Goal: Task Accomplishment & Management: Complete application form

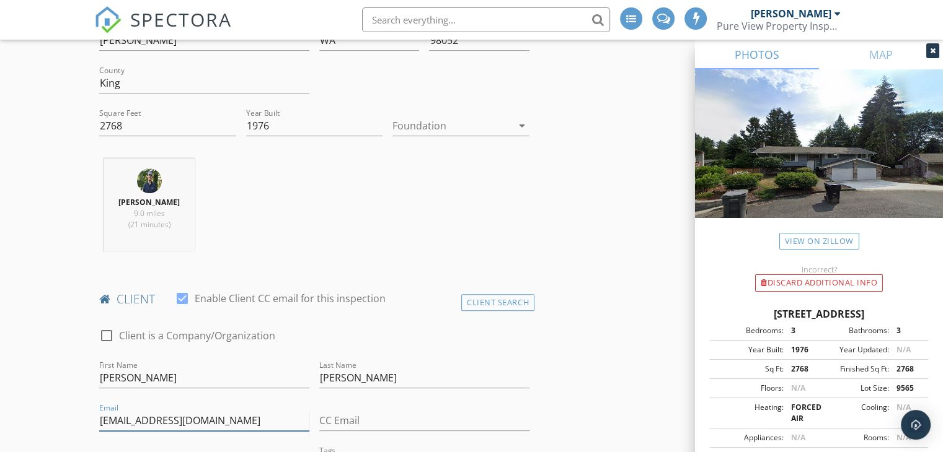
scroll to position [351, 0]
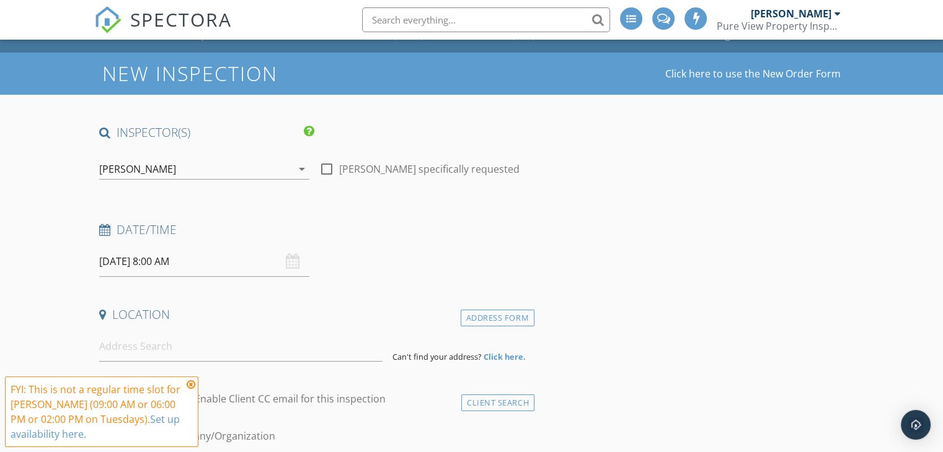
scroll to position [34, 0]
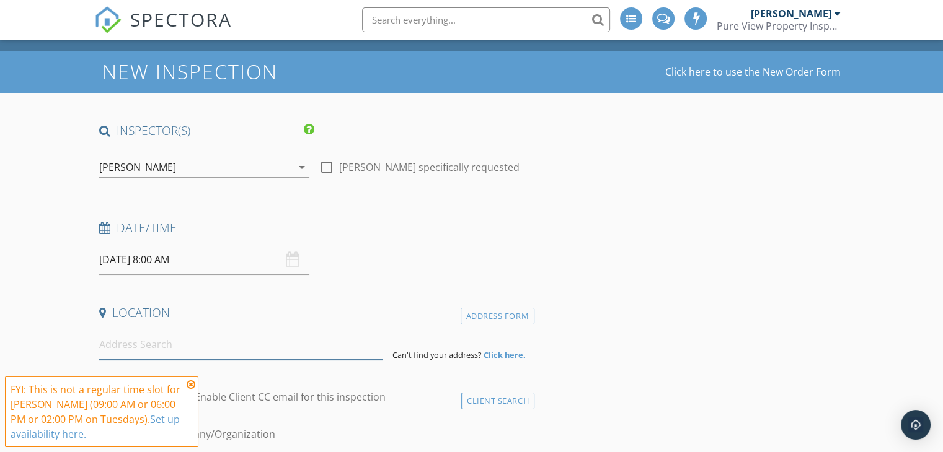
click at [296, 350] on input at bounding box center [240, 345] width 283 height 30
paste input "[STREET_ADDRESS]"
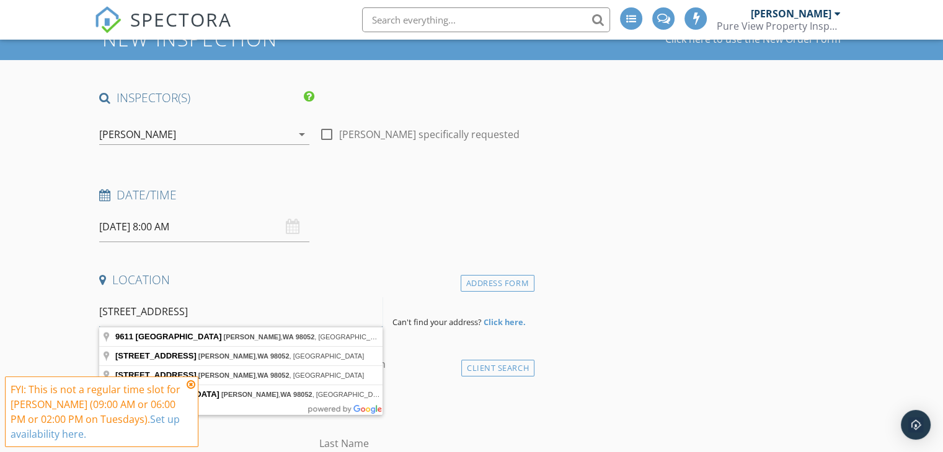
scroll to position [67, 0]
type input "[STREET_ADDRESS]"
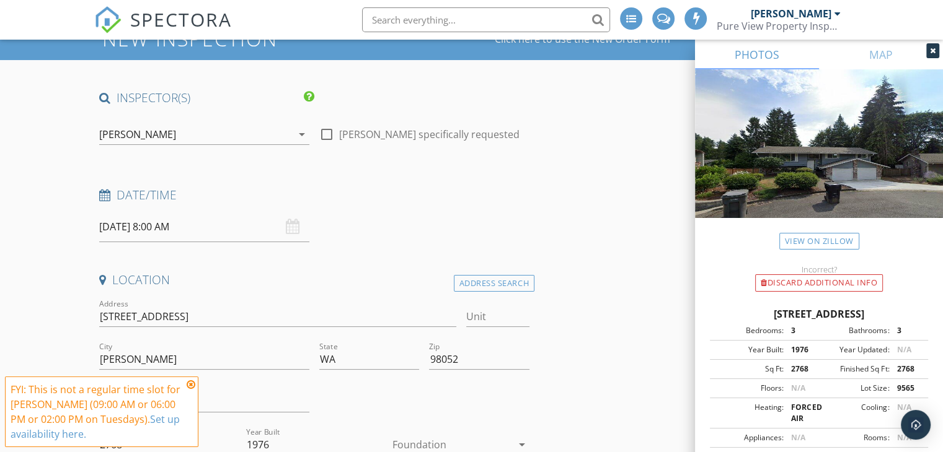
click at [297, 226] on div "[DATE] 8:00 AM" at bounding box center [204, 227] width 210 height 30
click at [291, 226] on div "[DATE] 8:00 AM" at bounding box center [204, 227] width 210 height 30
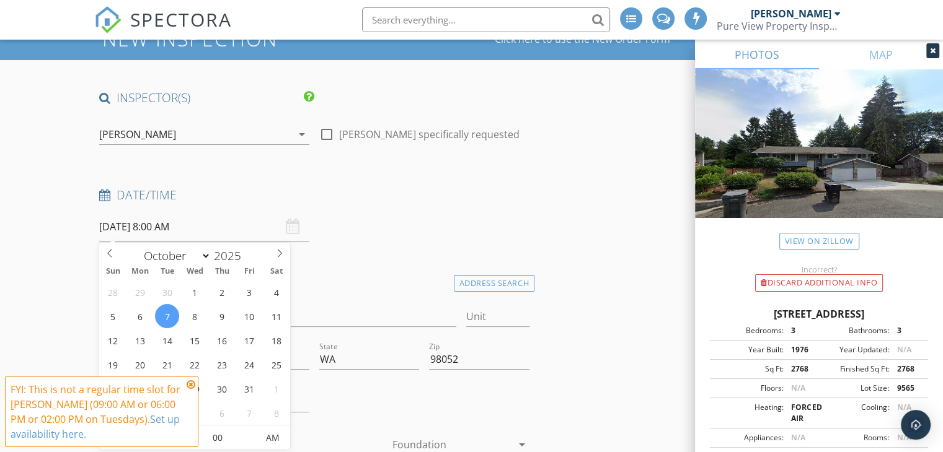
click at [249, 231] on input "[DATE] 8:00 AM" at bounding box center [204, 227] width 210 height 30
click at [193, 387] on icon at bounding box center [191, 385] width 9 height 10
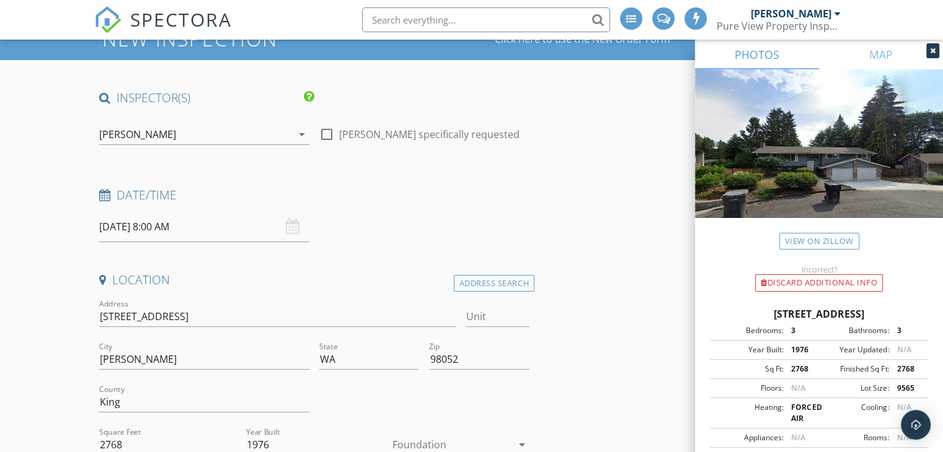
click at [222, 227] on input "[DATE] 8:00 AM" at bounding box center [204, 227] width 210 height 30
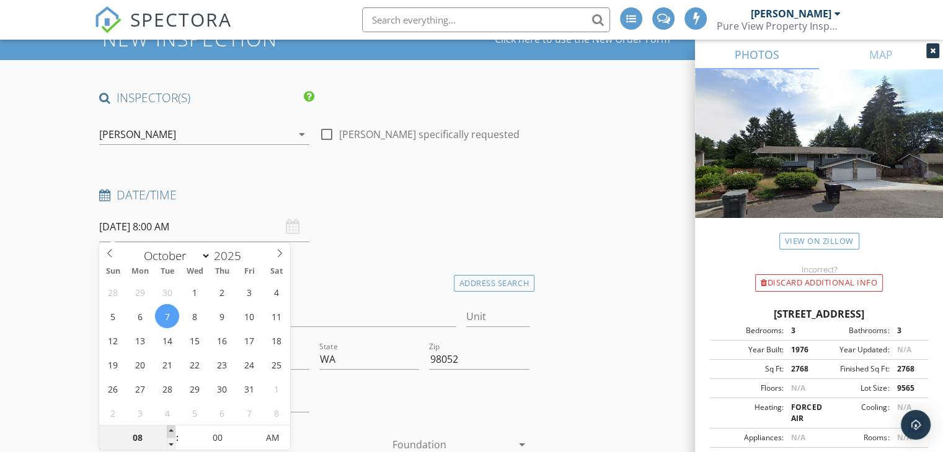
type input "09"
type input "[DATE] 9:00 AM"
click at [169, 434] on span at bounding box center [171, 432] width 9 height 12
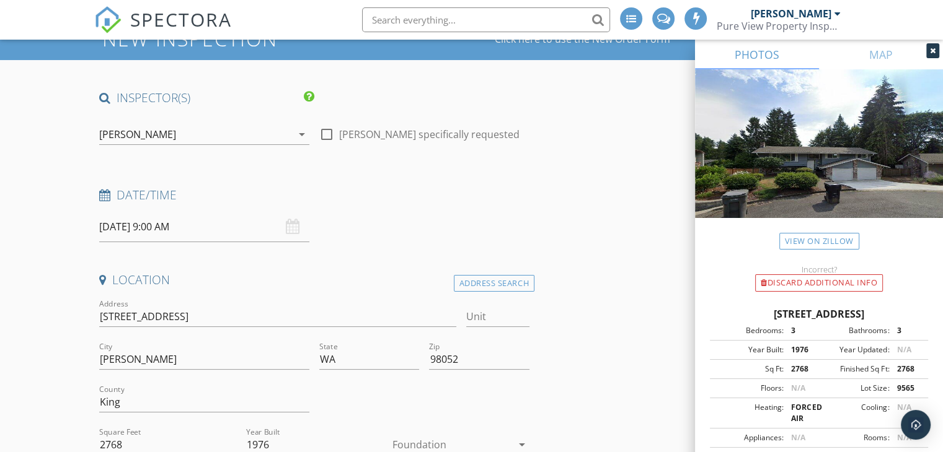
click at [341, 208] on div "Date/Time" at bounding box center [314, 199] width 440 height 25
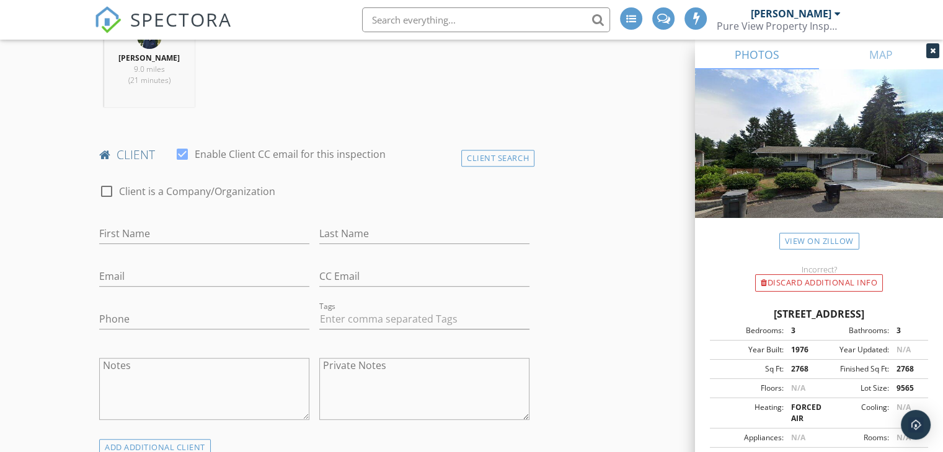
scroll to position [532, 0]
click at [296, 231] on input "First Name" at bounding box center [204, 232] width 210 height 20
type input "[PERSON_NAME]"
click at [290, 271] on input "Email" at bounding box center [204, 275] width 210 height 20
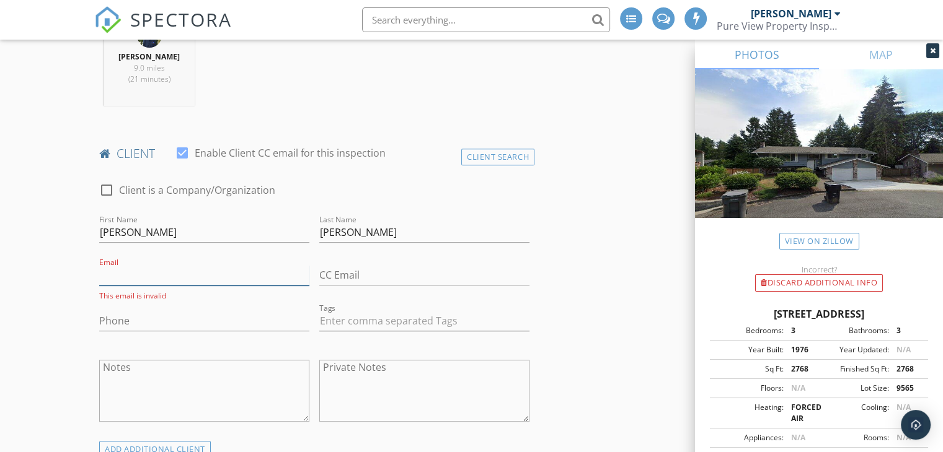
click at [233, 281] on input "Email" at bounding box center [204, 275] width 210 height 20
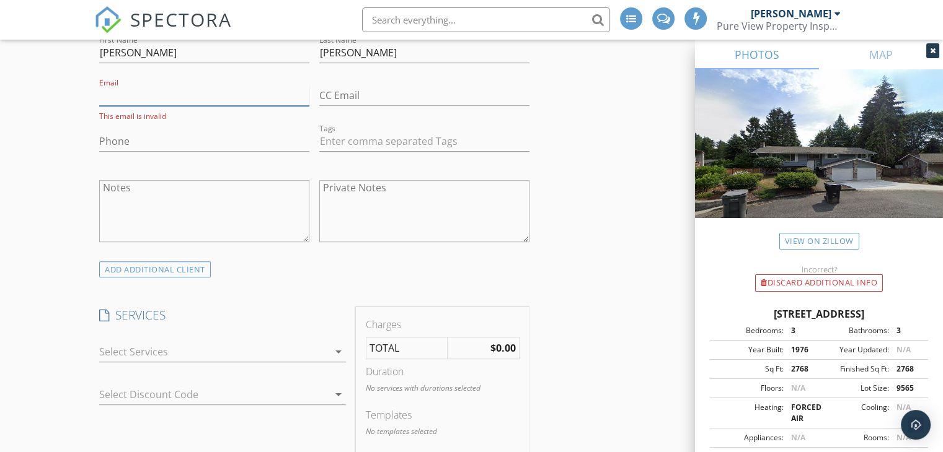
scroll to position [713, 0]
click at [327, 351] on div at bounding box center [213, 351] width 229 height 20
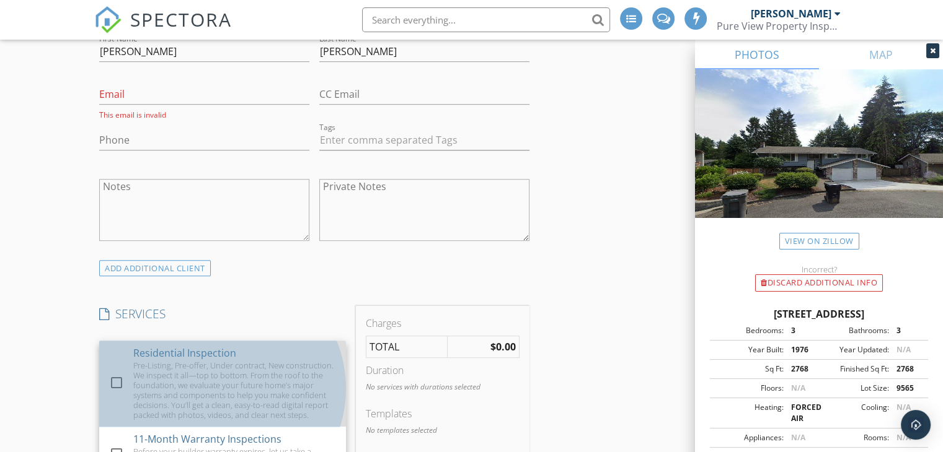
click at [304, 353] on div "Residential Inspection Pre-Listing, Pre-offer, Under contract, New construction…" at bounding box center [234, 384] width 203 height 86
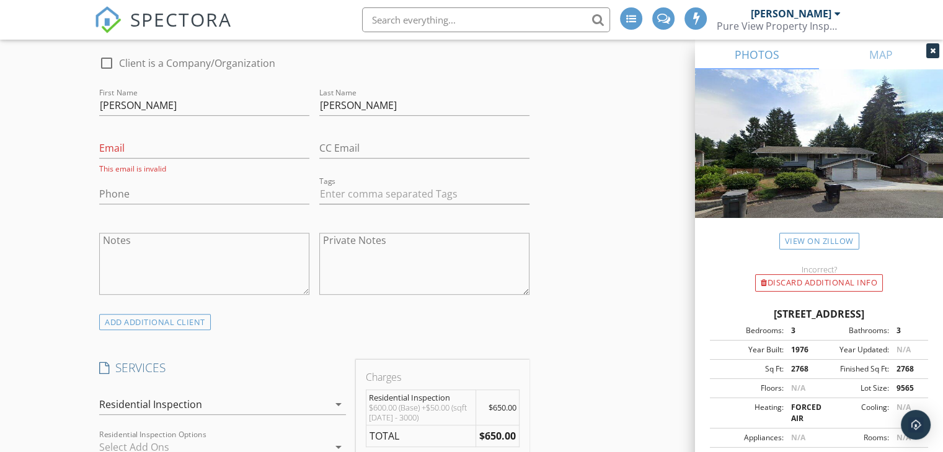
scroll to position [672, 0]
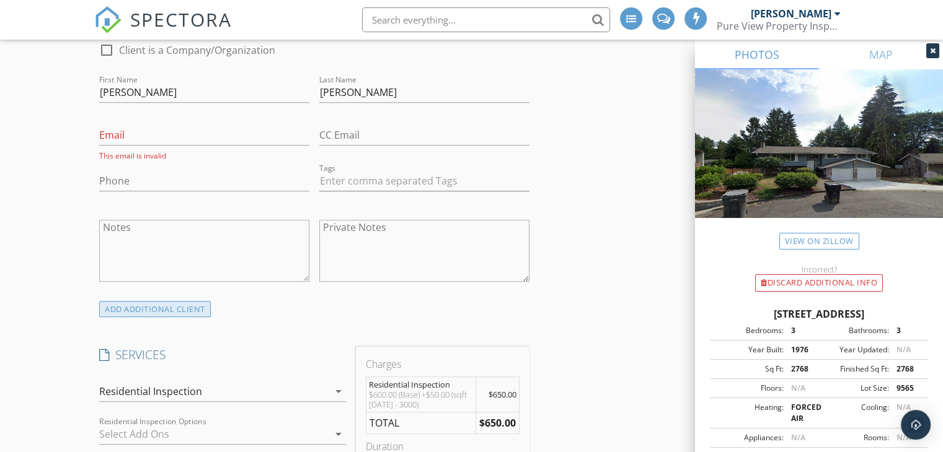
click at [169, 309] on div "ADD ADDITIONAL client" at bounding box center [155, 309] width 112 height 17
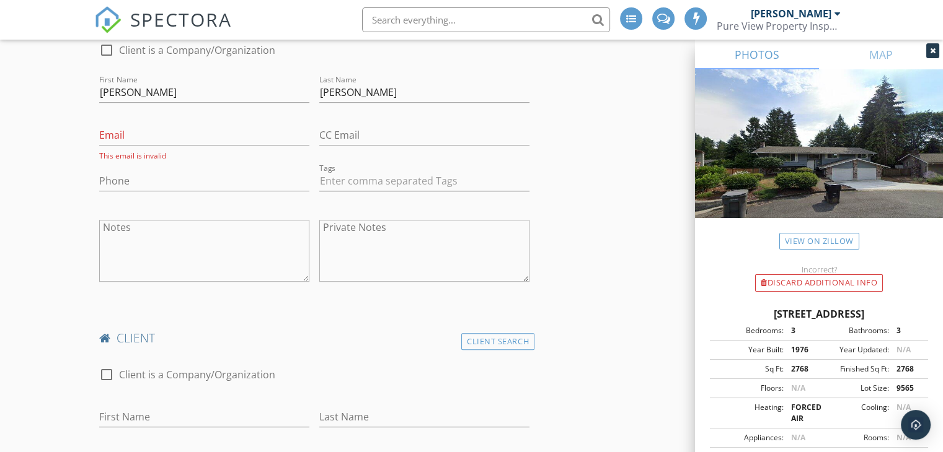
scroll to position [770, 0]
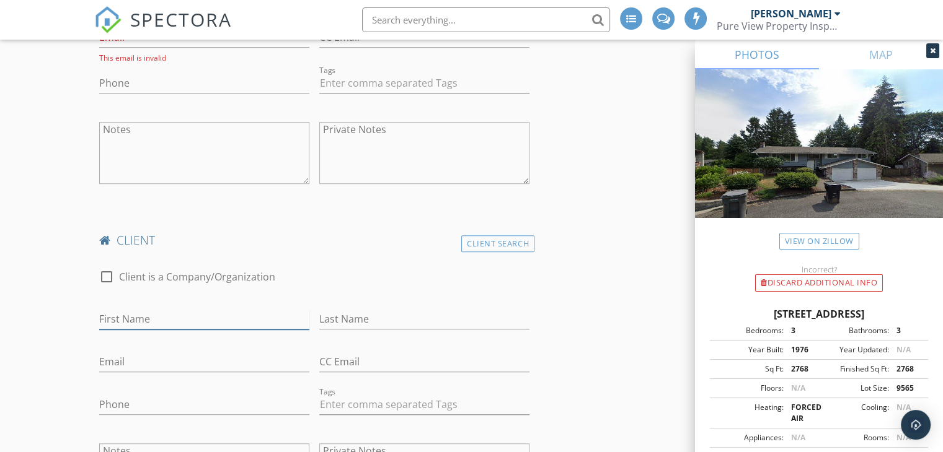
click at [210, 313] on input "First Name" at bounding box center [204, 319] width 210 height 20
type input "[PERSON_NAME]"
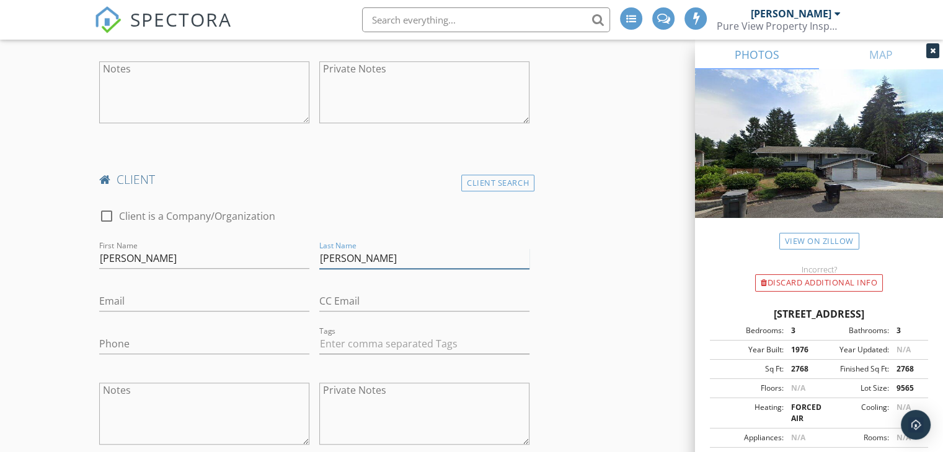
scroll to position [961, 0]
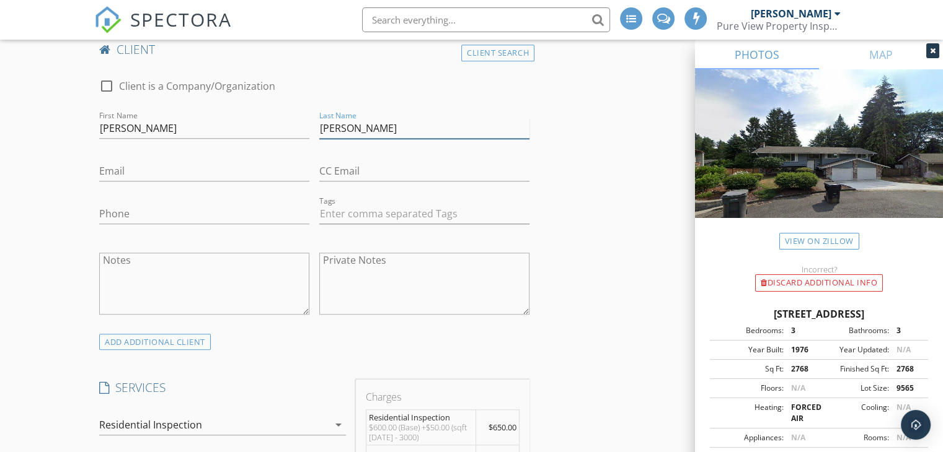
type input "[PERSON_NAME]"
click at [221, 180] on div "Email" at bounding box center [204, 177] width 210 height 33
click at [222, 169] on input "Email" at bounding box center [204, 171] width 210 height 20
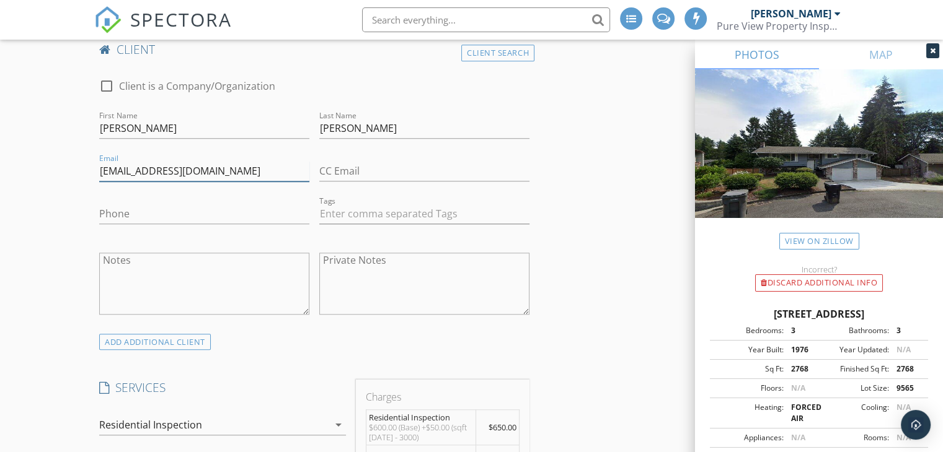
drag, startPoint x: 248, startPoint y: 174, endPoint x: 92, endPoint y: 175, distance: 155.6
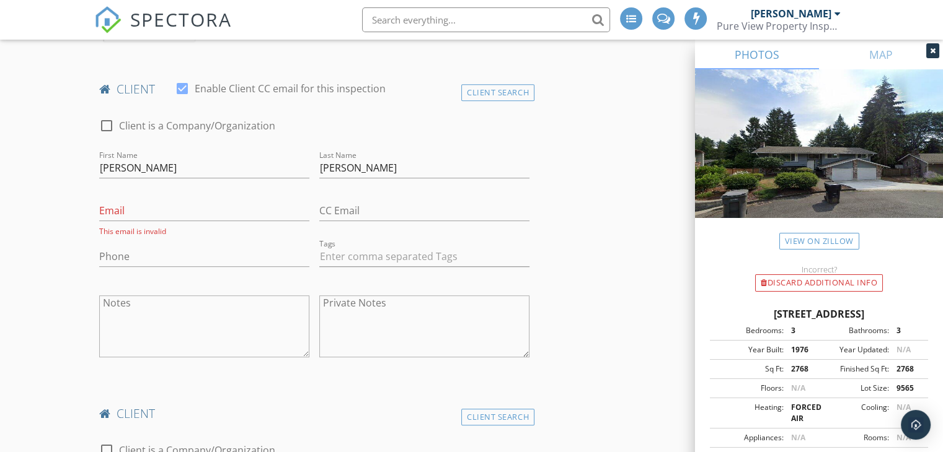
scroll to position [597, 0]
type input "[EMAIL_ADDRESS][DOMAIN_NAME]"
click at [253, 214] on input "Email" at bounding box center [204, 210] width 210 height 20
paste input "[EMAIL_ADDRESS][DOMAIN_NAME]"
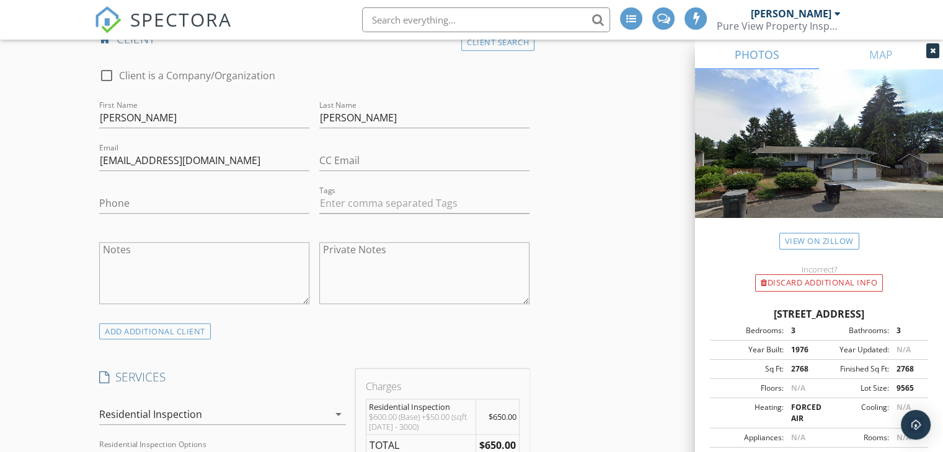
scroll to position [969, 0]
type input "[EMAIL_ADDRESS][DOMAIN_NAME]"
click at [249, 273] on textarea "Notes" at bounding box center [204, 272] width 210 height 62
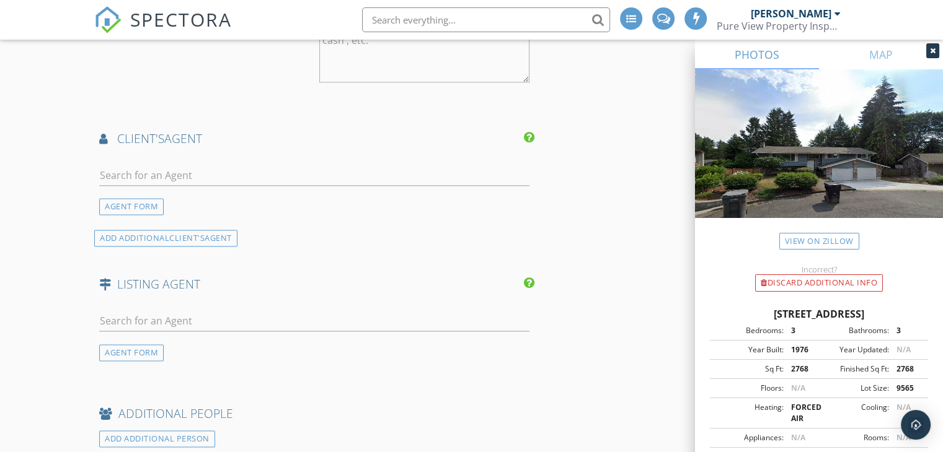
scroll to position [1706, 0]
click at [298, 175] on input "text" at bounding box center [314, 177] width 430 height 20
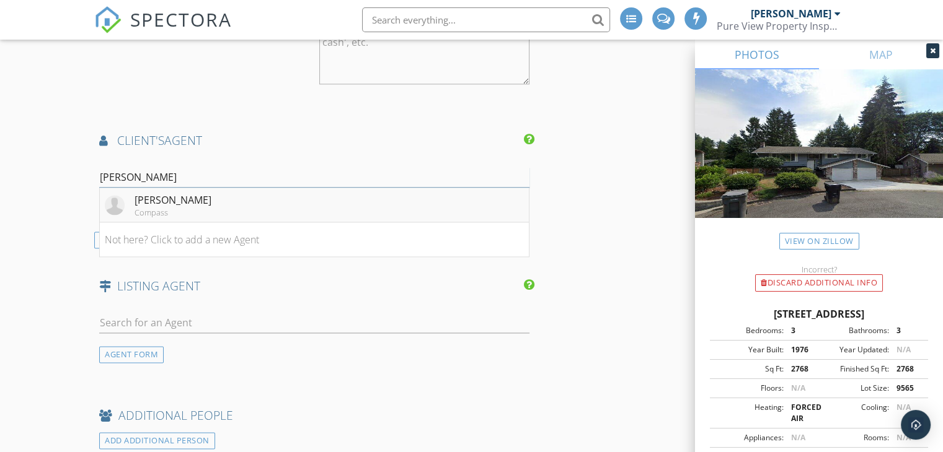
type input "[PERSON_NAME]"
click at [320, 209] on li "[PERSON_NAME] Compass" at bounding box center [314, 205] width 429 height 35
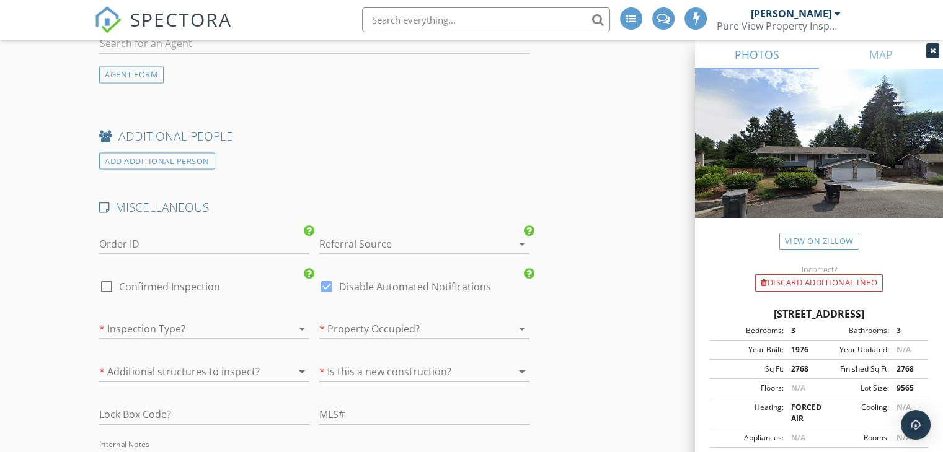
scroll to position [2224, 0]
click at [155, 281] on label "Confirmed Inspection" at bounding box center [169, 284] width 101 height 12
checkbox input "true"
click at [331, 278] on div at bounding box center [326, 283] width 21 height 21
checkbox input "false"
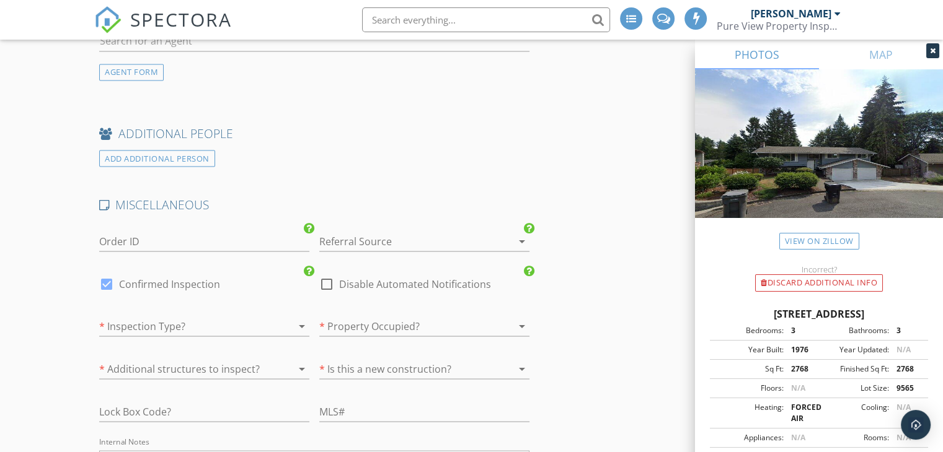
click at [255, 331] on div "* Inspection Type? arrow_drop_down" at bounding box center [204, 332] width 210 height 33
click at [255, 324] on div at bounding box center [186, 326] width 175 height 20
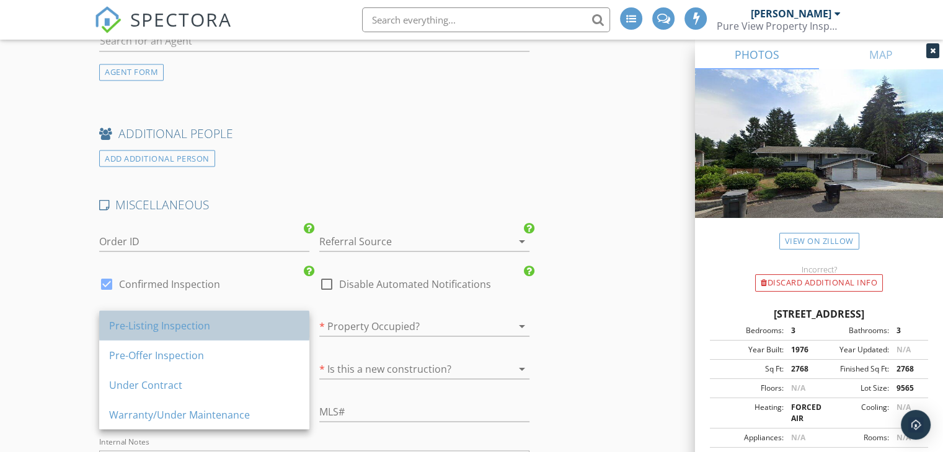
click at [255, 325] on div "Pre-Listing Inspection" at bounding box center [204, 325] width 190 height 15
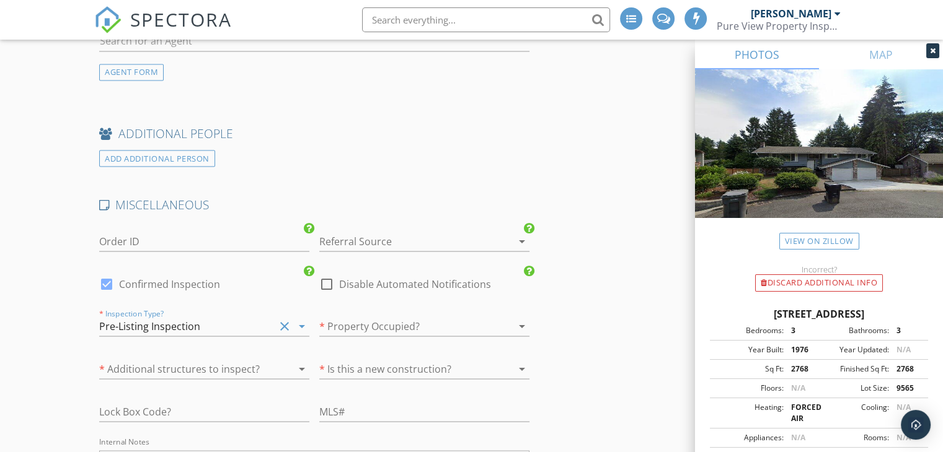
click at [370, 321] on div at bounding box center [406, 326] width 175 height 20
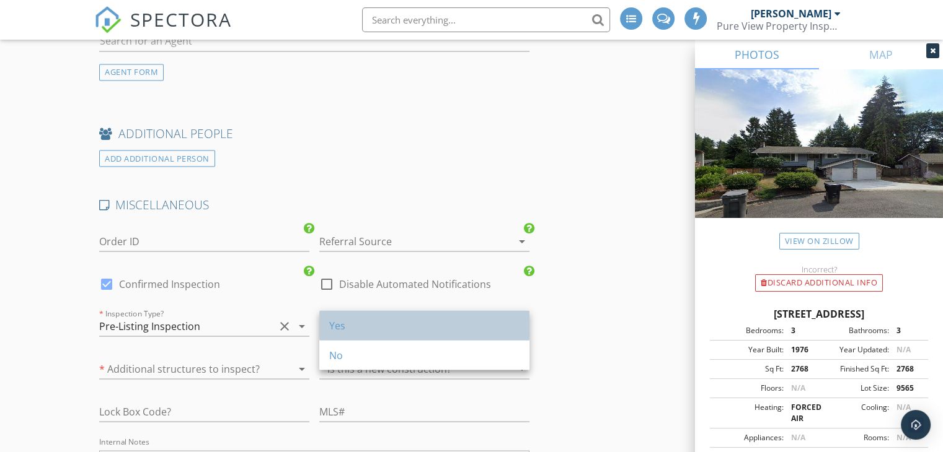
click at [370, 322] on div "Yes" at bounding box center [424, 325] width 190 height 15
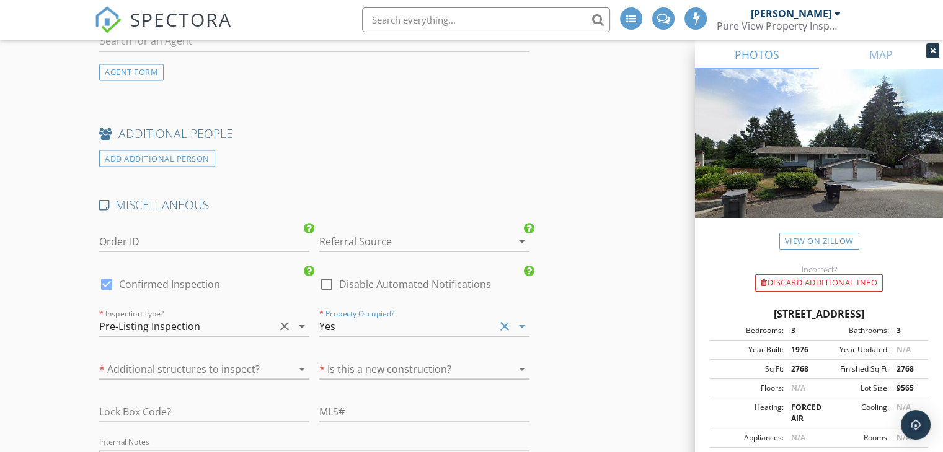
click at [278, 370] on div "* Additional structures to inspect? arrow_drop_down" at bounding box center [204, 369] width 210 height 20
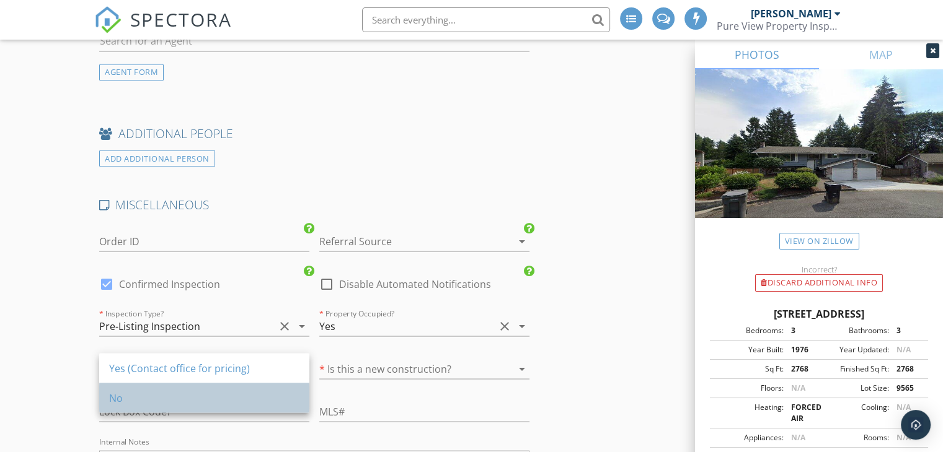
click at [276, 397] on div "No" at bounding box center [204, 397] width 190 height 15
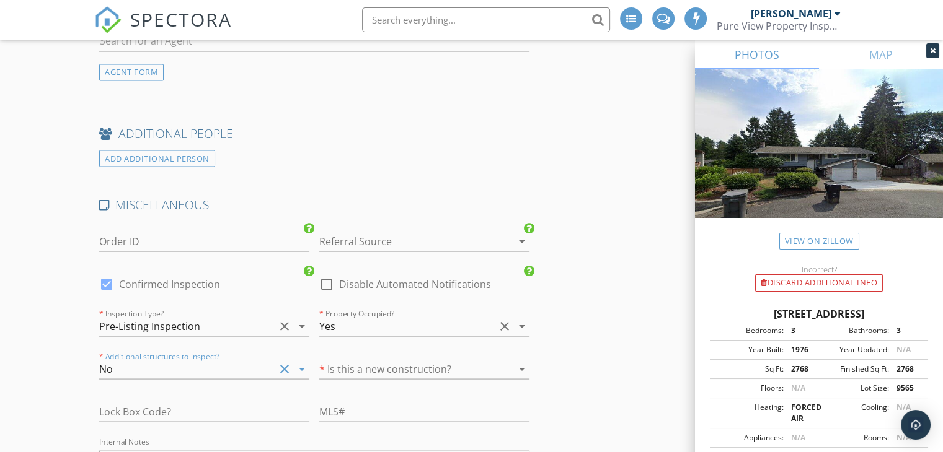
click at [371, 365] on div at bounding box center [406, 369] width 175 height 20
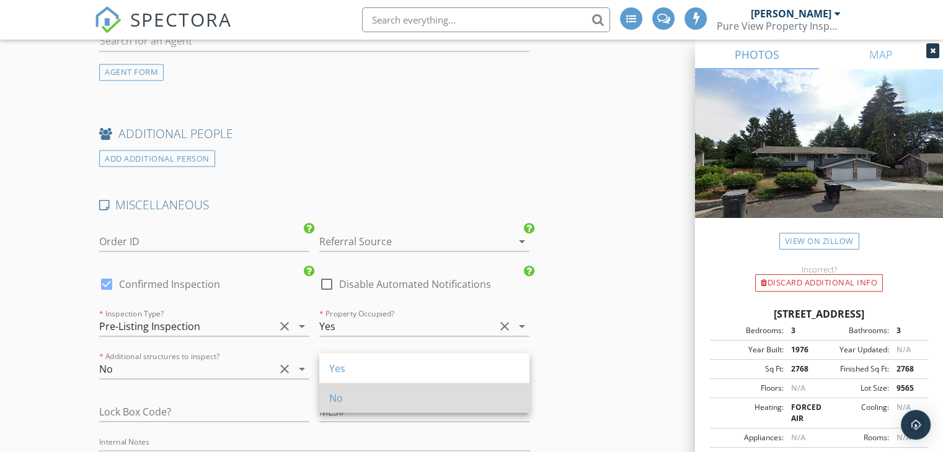
click at [364, 402] on div "No" at bounding box center [424, 397] width 190 height 15
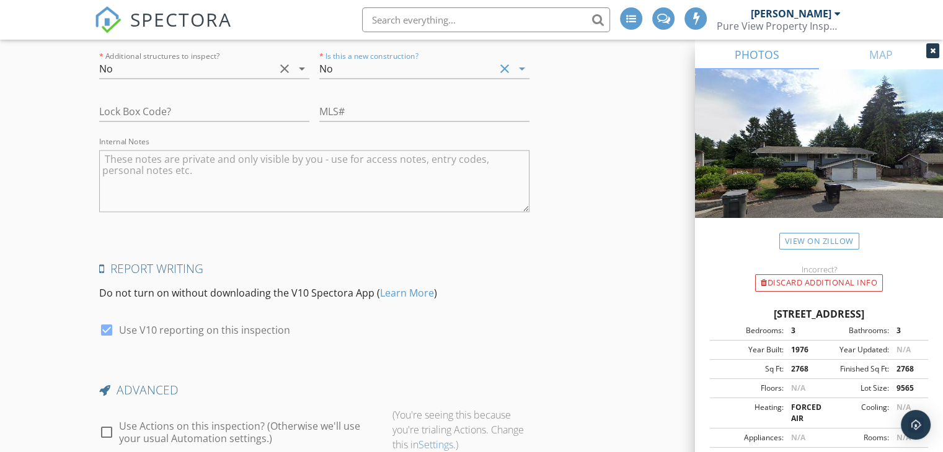
scroll to position [2627, 0]
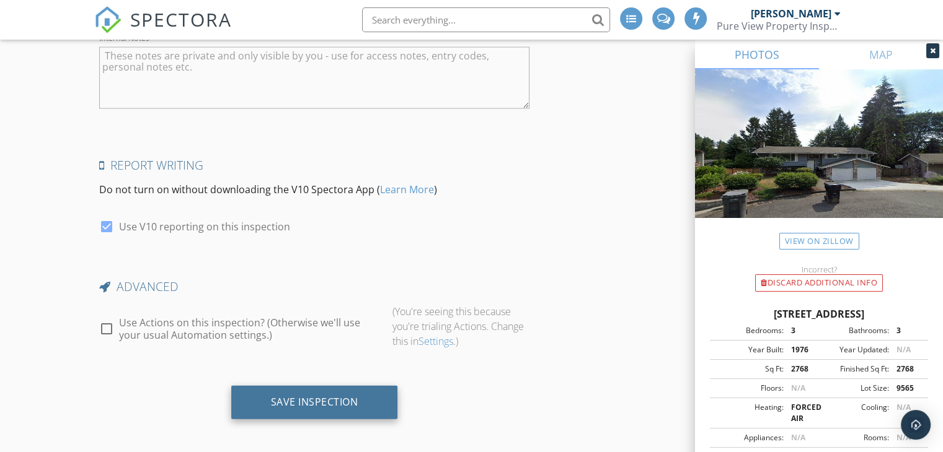
click at [274, 398] on div "Save Inspection" at bounding box center [314, 402] width 87 height 12
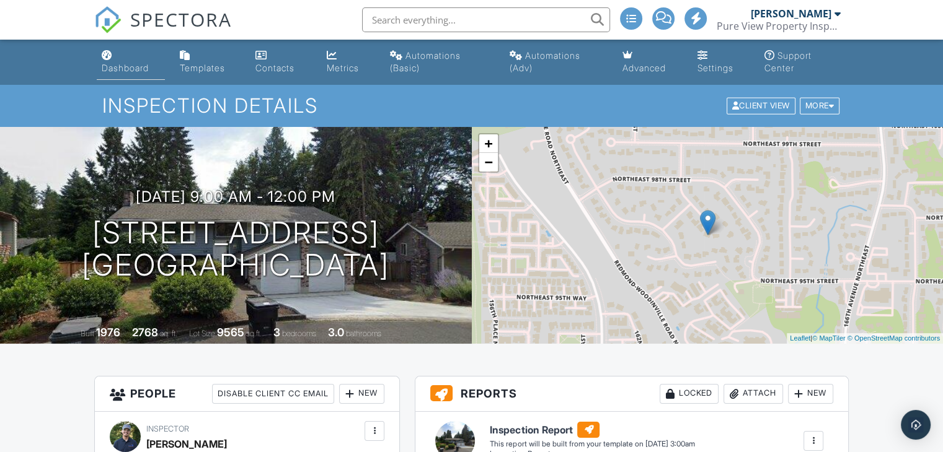
click at [127, 53] on link "Dashboard" at bounding box center [131, 62] width 68 height 35
